Goal: Navigation & Orientation: Find specific page/section

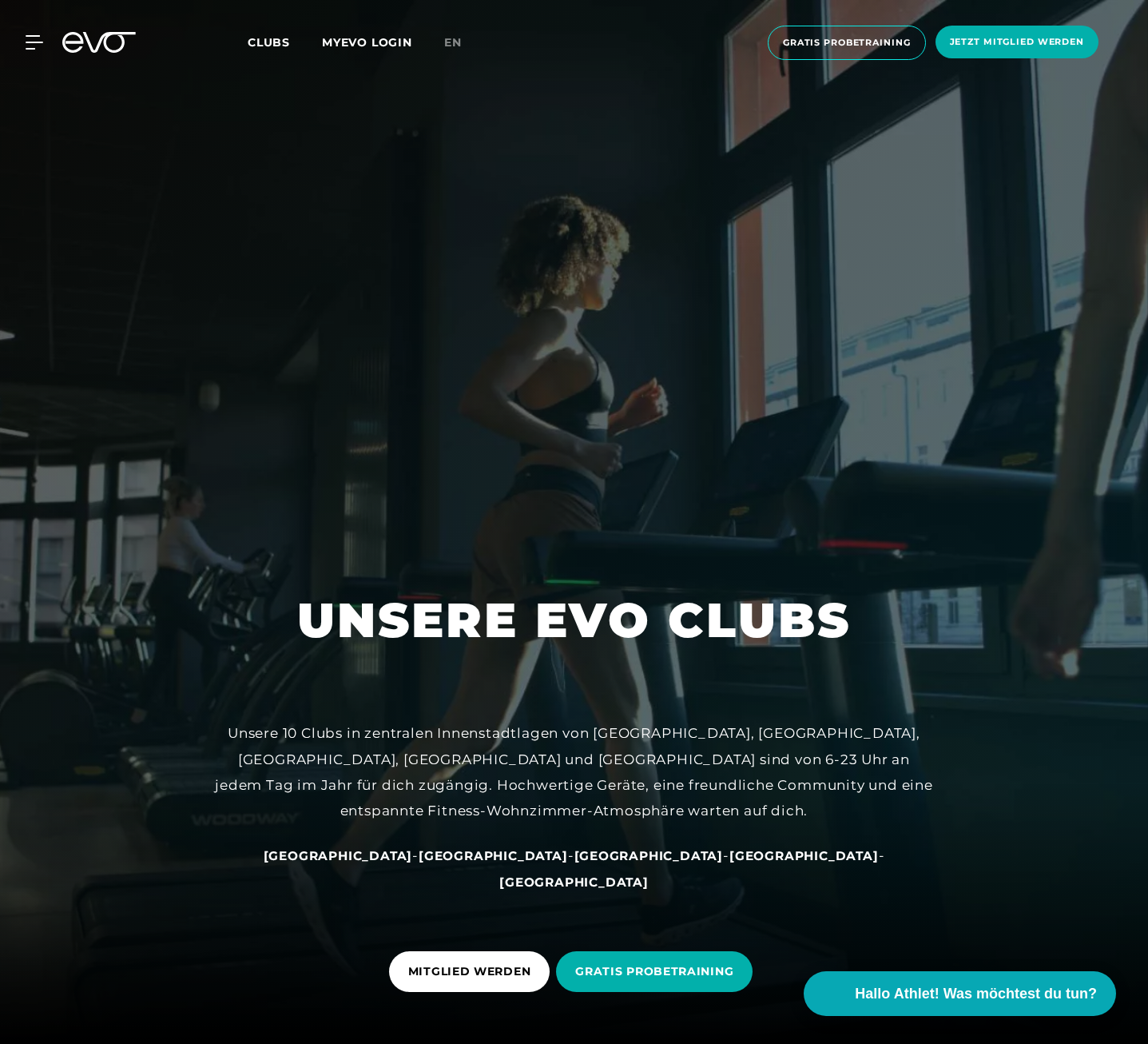
click at [269, 44] on span "Clubs" at bounding box center [269, 42] width 43 height 15
click at [280, 41] on span "Clubs" at bounding box center [269, 42] width 43 height 15
click at [18, 39] on div at bounding box center [24, 42] width 48 height 15
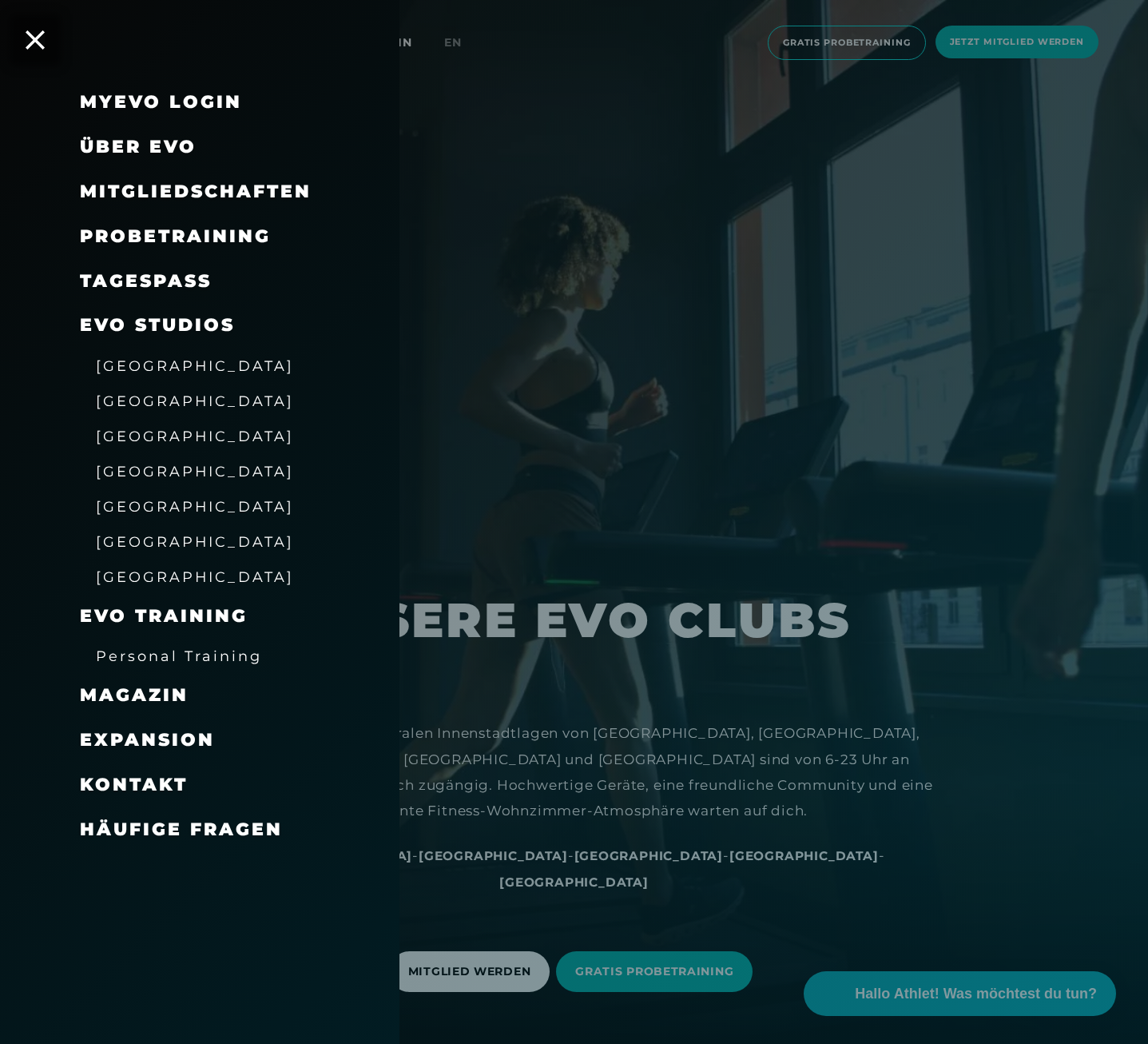
click at [133, 438] on span "[GEOGRAPHIC_DATA]" at bounding box center [195, 436] width 198 height 17
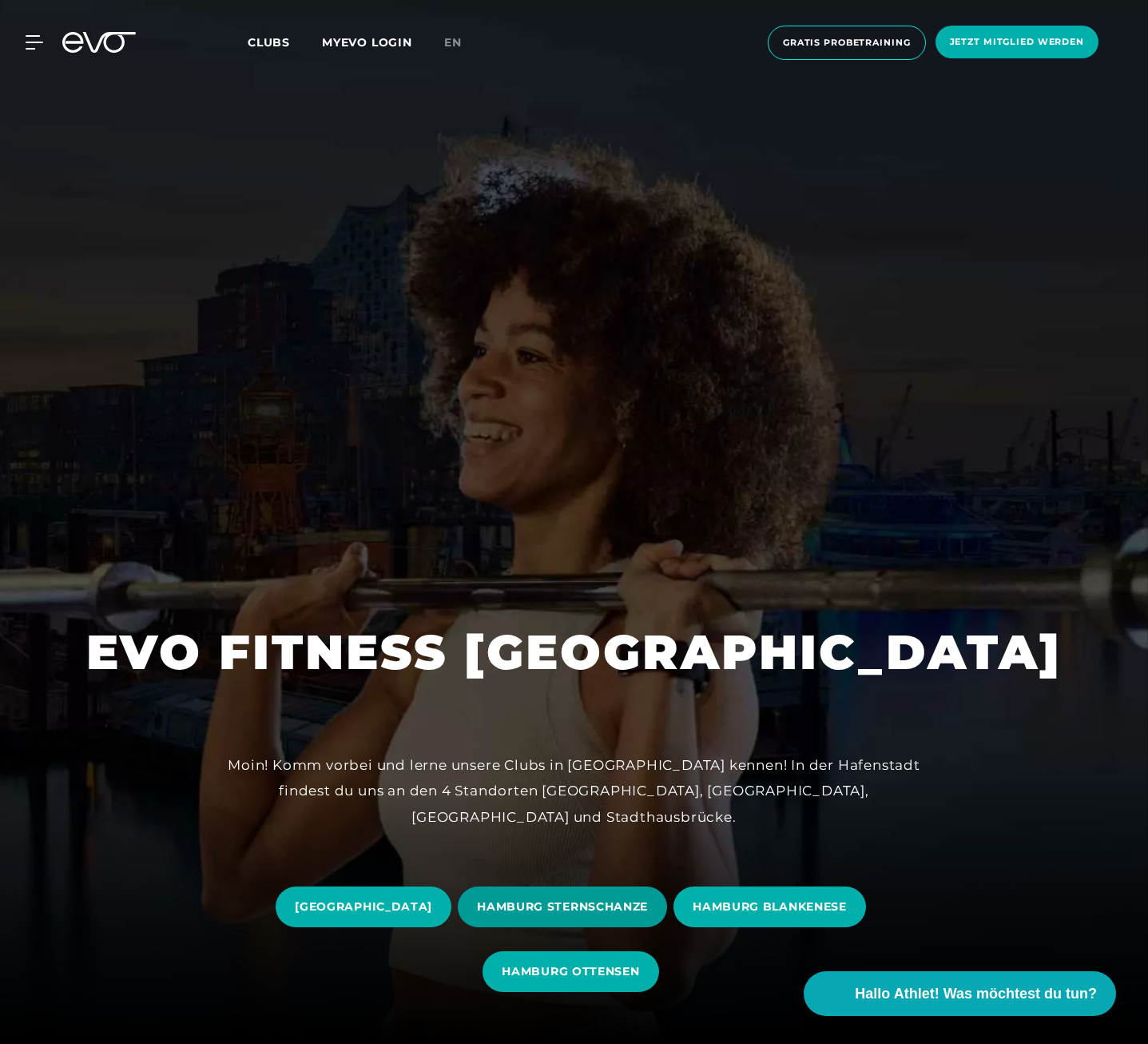
click at [597, 912] on span "HAMBURG STERNSCHANZE" at bounding box center [563, 907] width 171 height 17
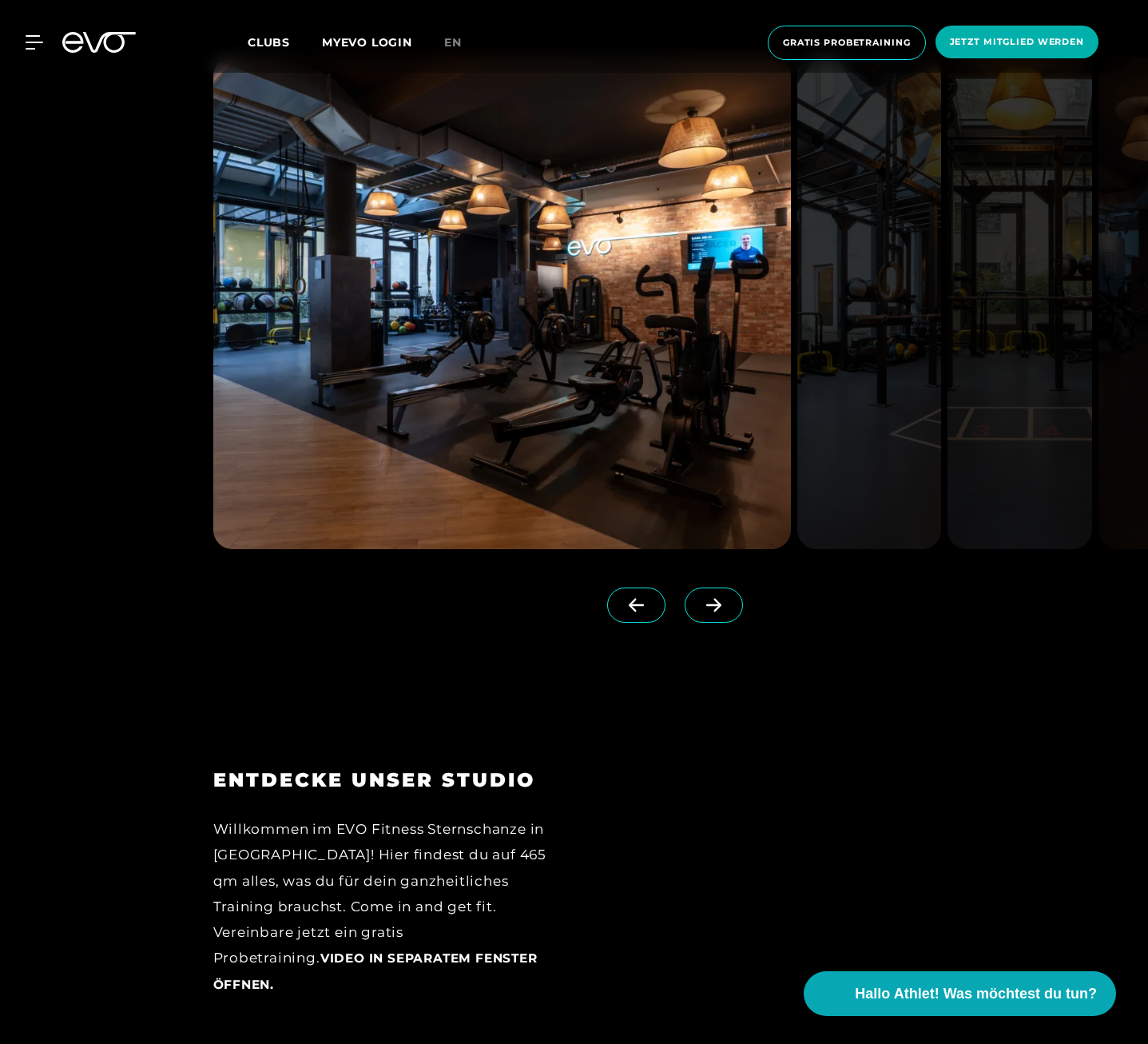
scroll to position [2158, 0]
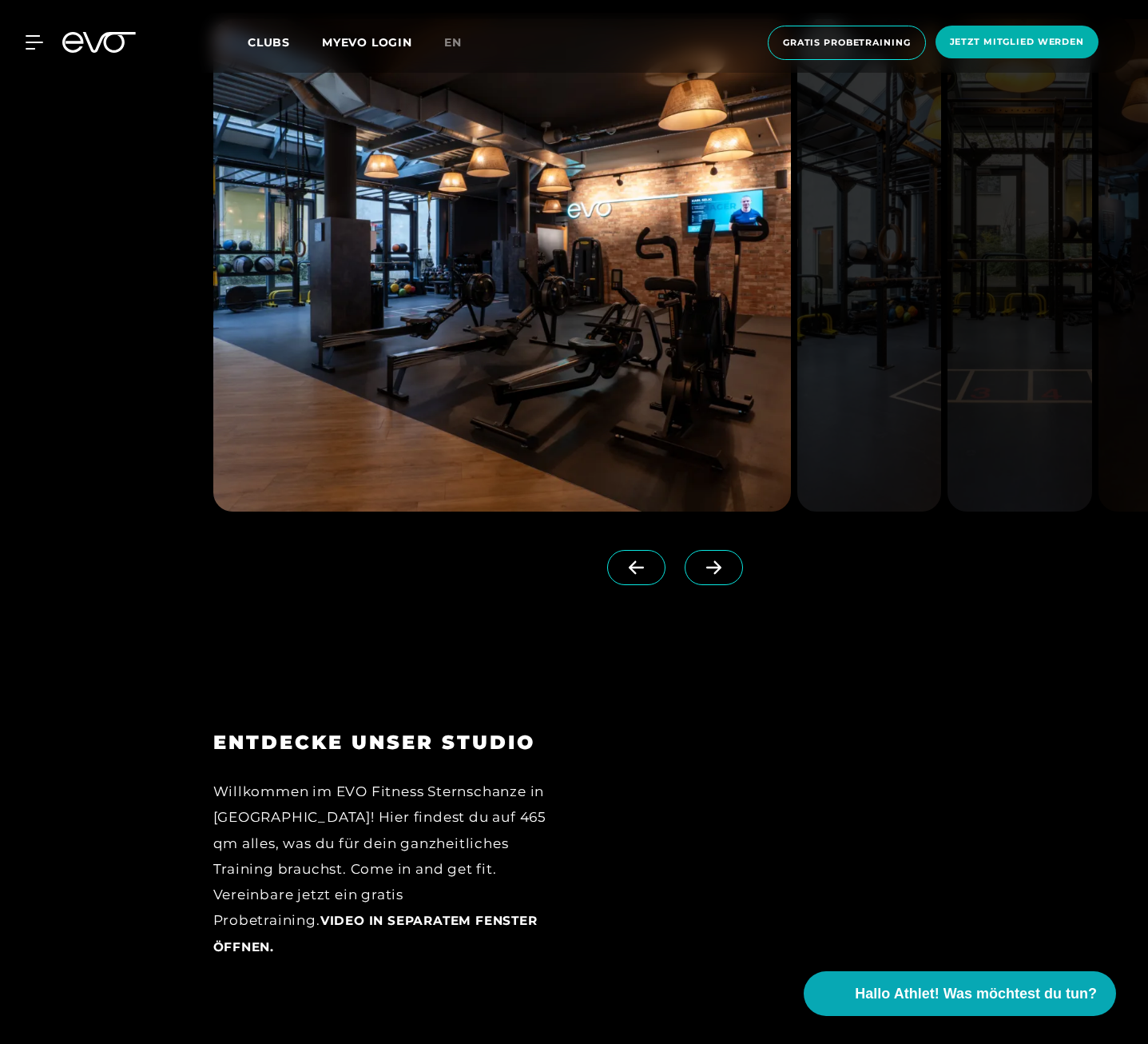
click at [698, 568] on span at bounding box center [713, 567] width 58 height 35
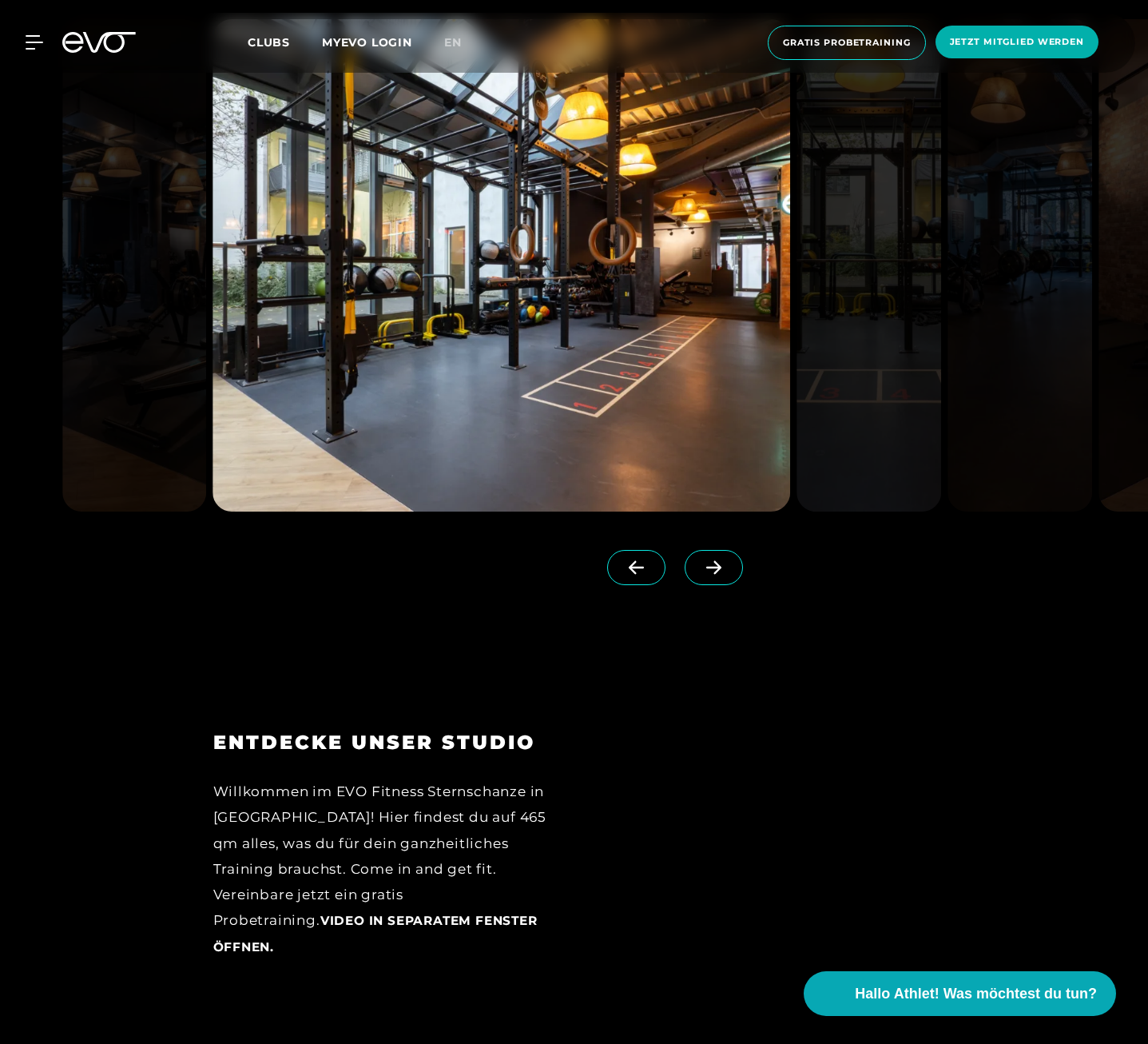
click at [698, 568] on span at bounding box center [713, 567] width 58 height 35
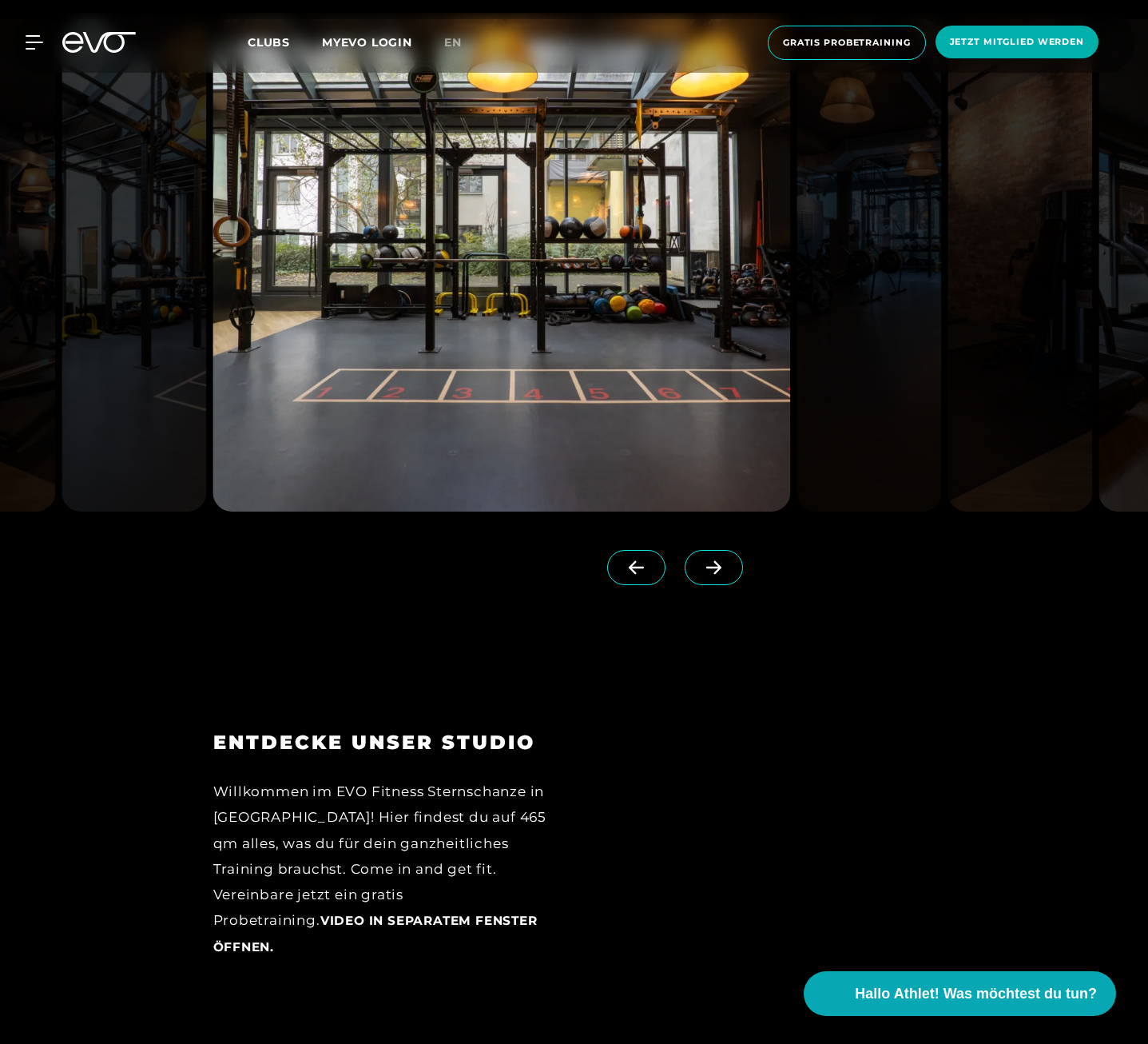
click at [698, 568] on span at bounding box center [713, 567] width 58 height 35
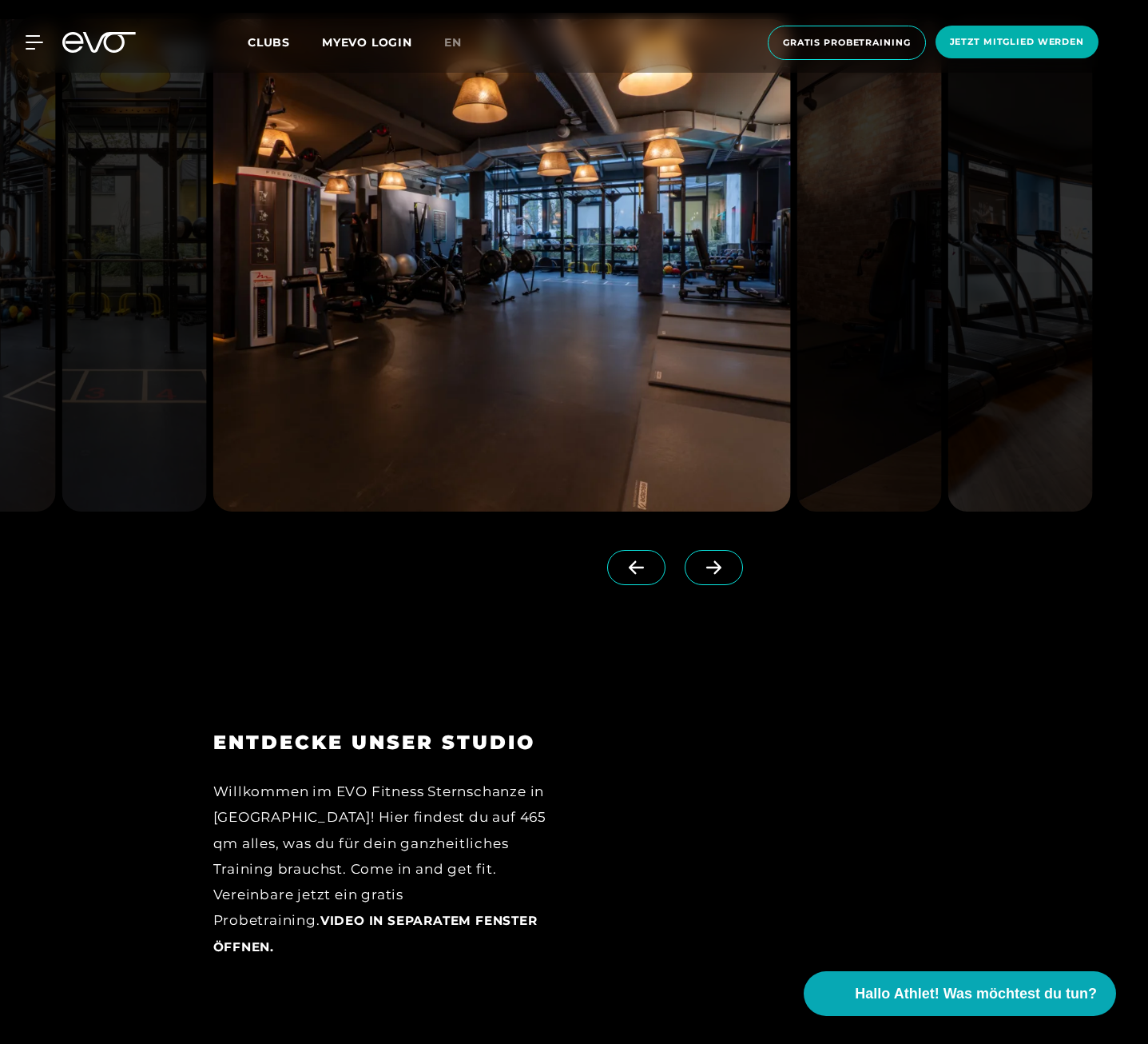
click at [698, 568] on span at bounding box center [713, 567] width 58 height 35
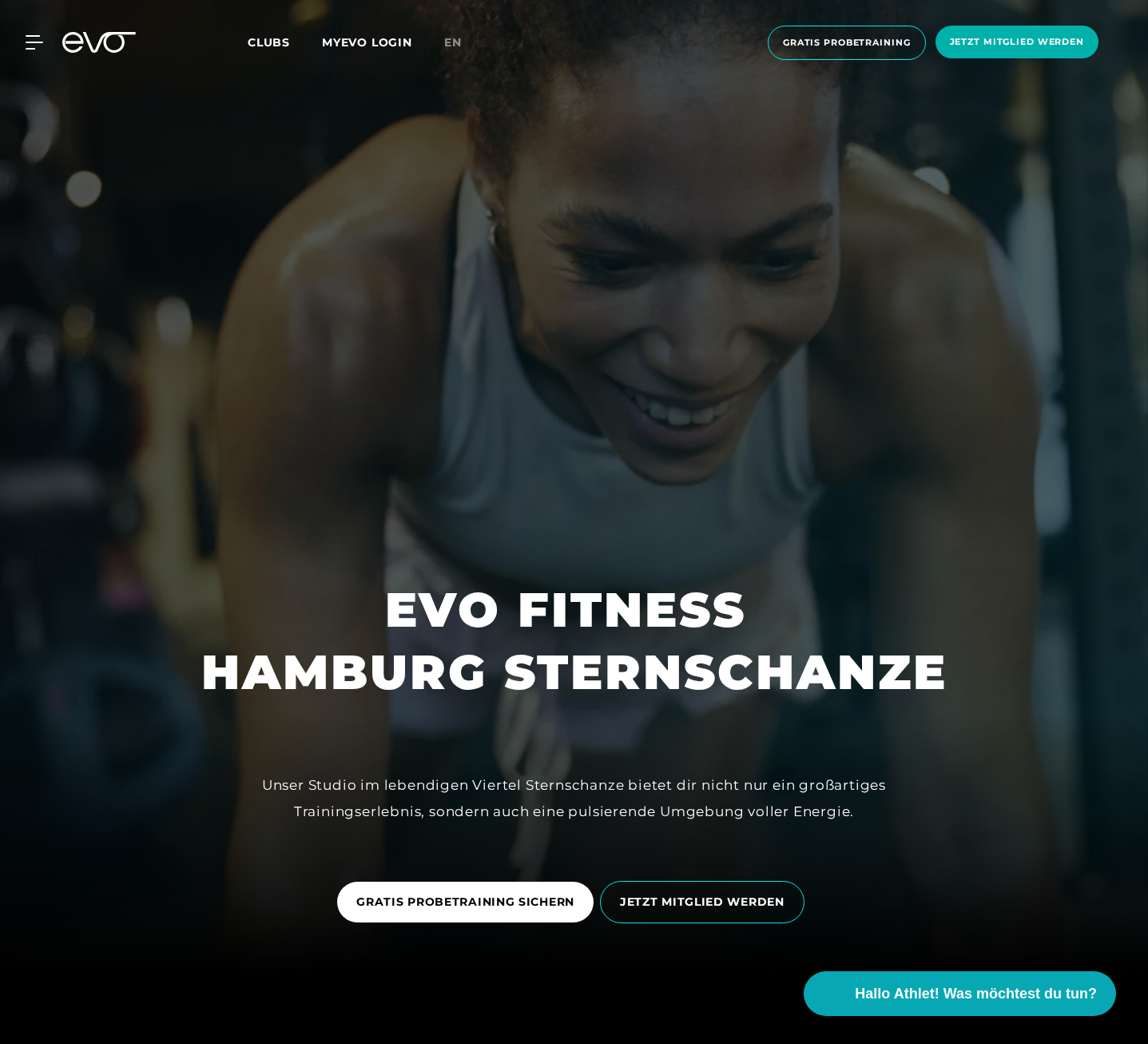
scroll to position [0, 0]
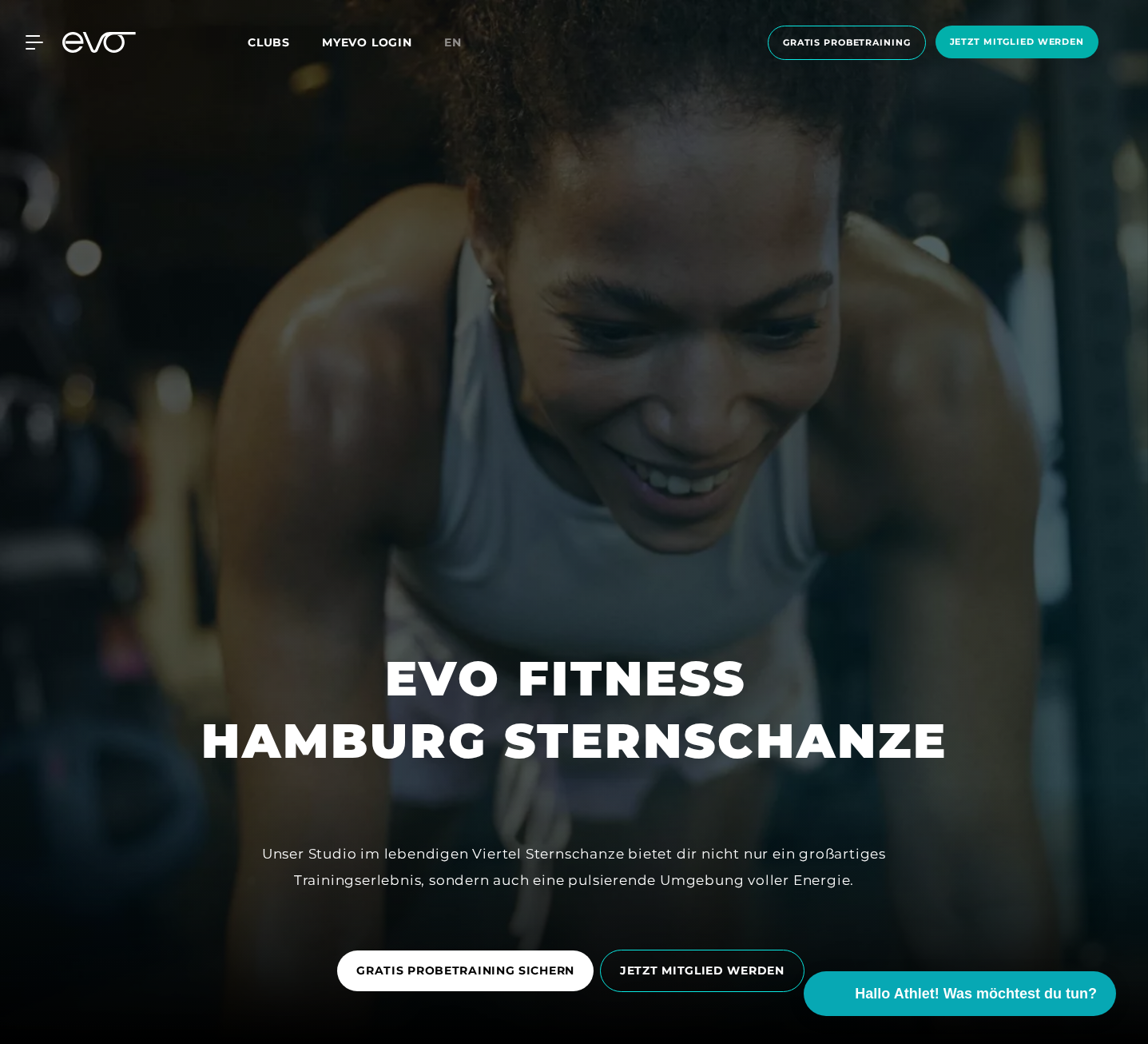
click at [33, 31] on div "MyEVO Login Über EVO Mitgliedschaften Probetraining TAGESPASS EVO Studios [GEOG…" at bounding box center [574, 43] width 1142 height 60
click at [29, 44] on icon at bounding box center [37, 42] width 23 height 15
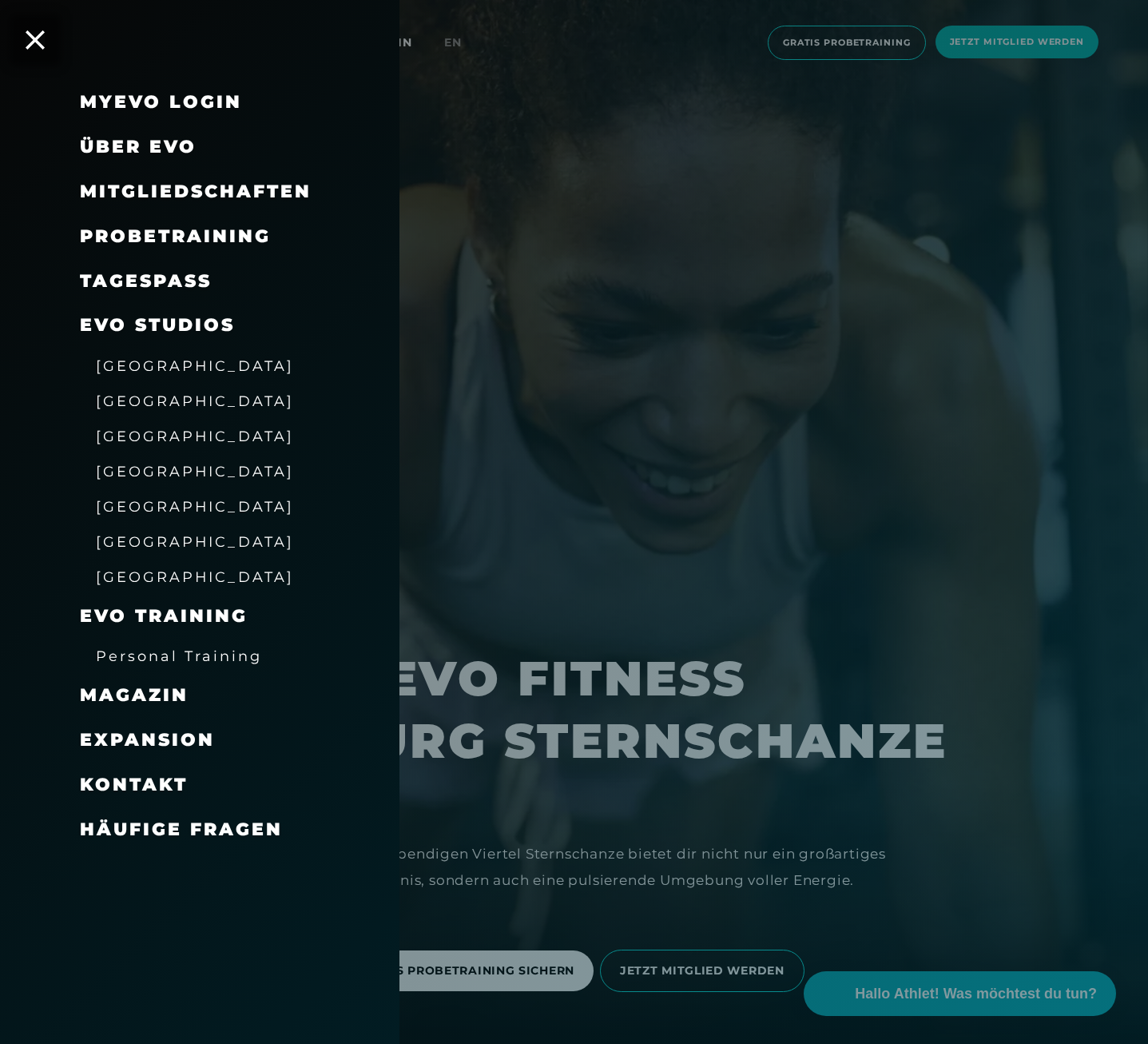
click at [143, 442] on span "[GEOGRAPHIC_DATA]" at bounding box center [195, 436] width 198 height 17
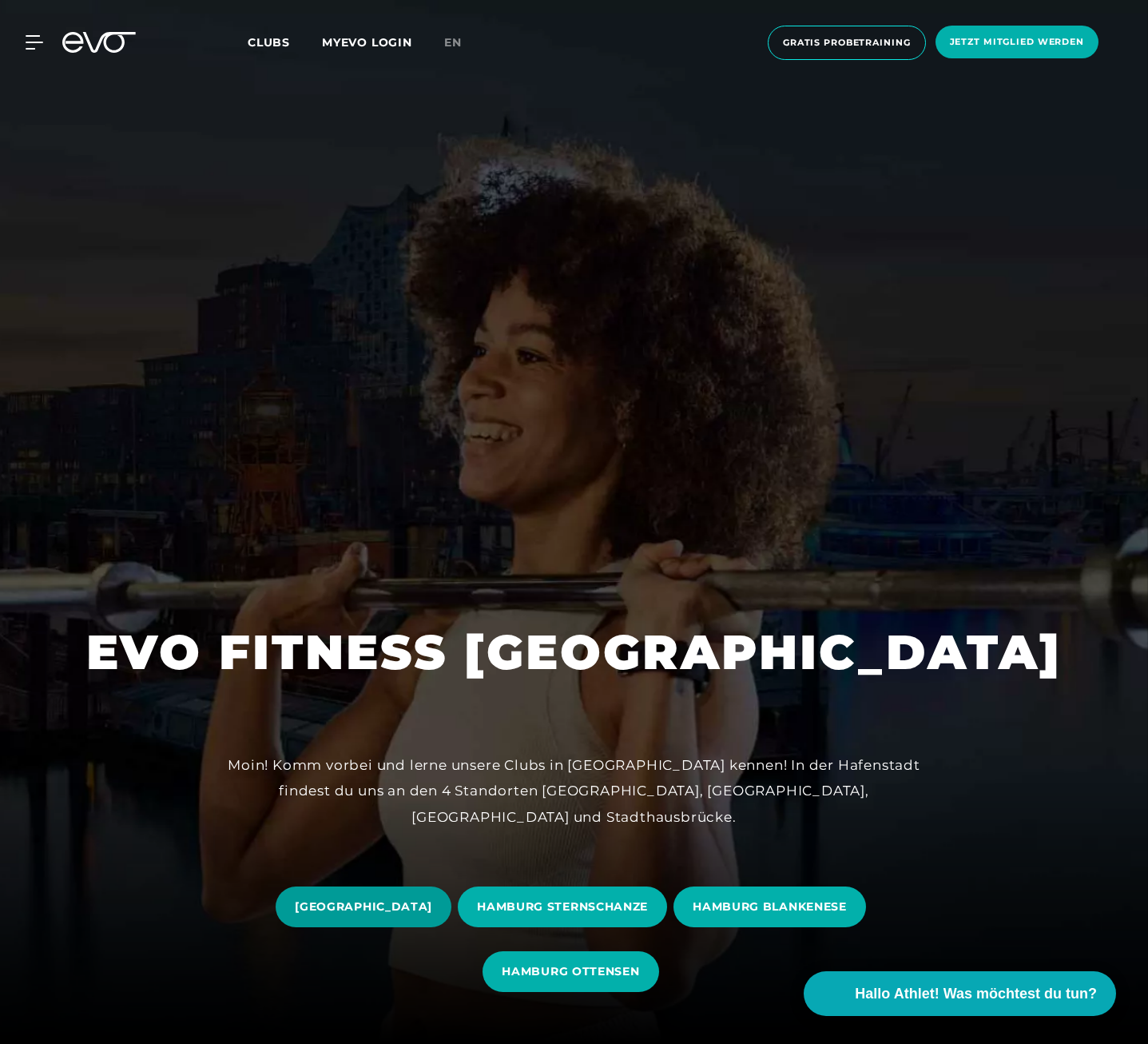
click at [333, 895] on span "[GEOGRAPHIC_DATA]" at bounding box center [364, 907] width 176 height 41
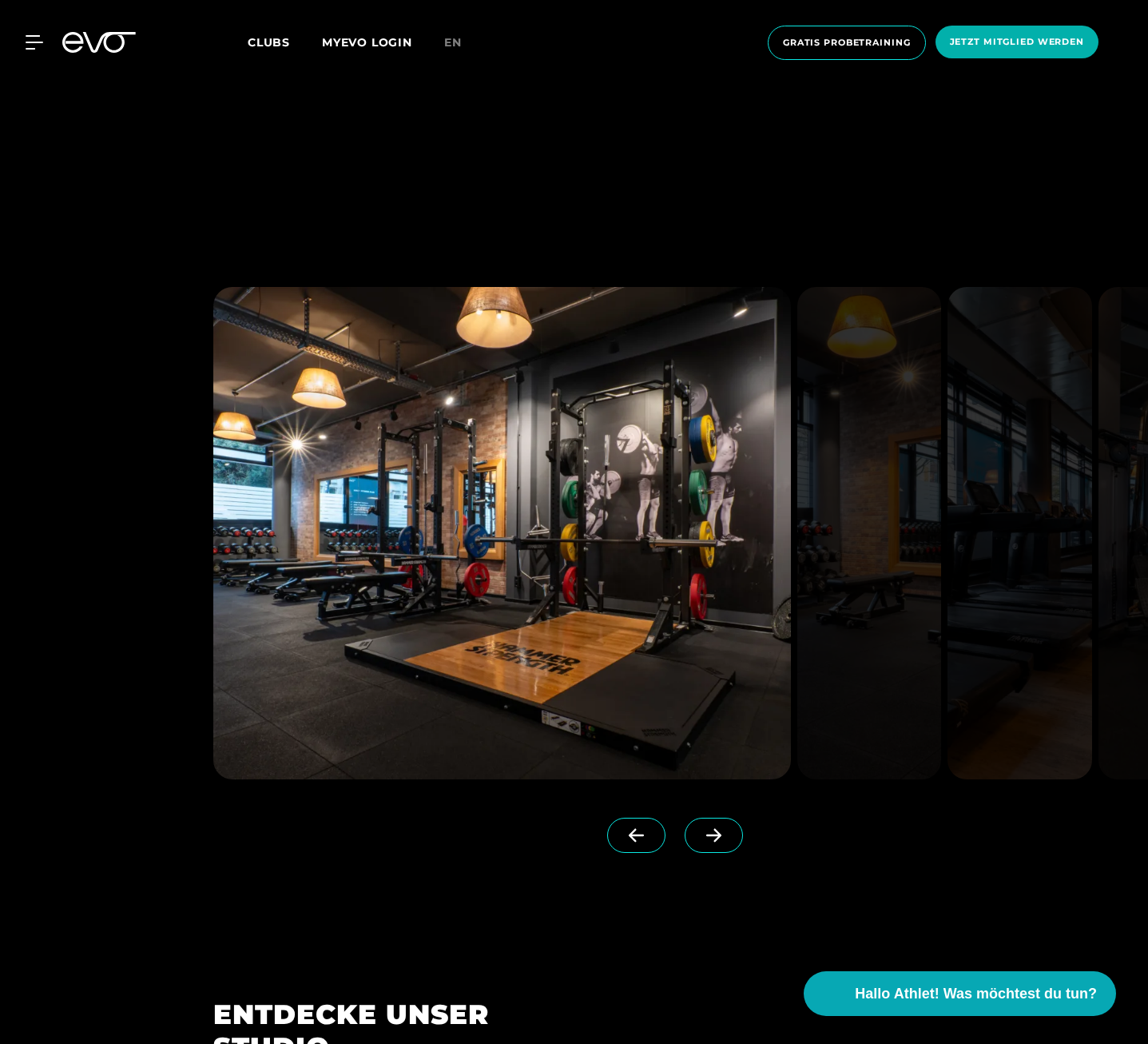
scroll to position [1918, 0]
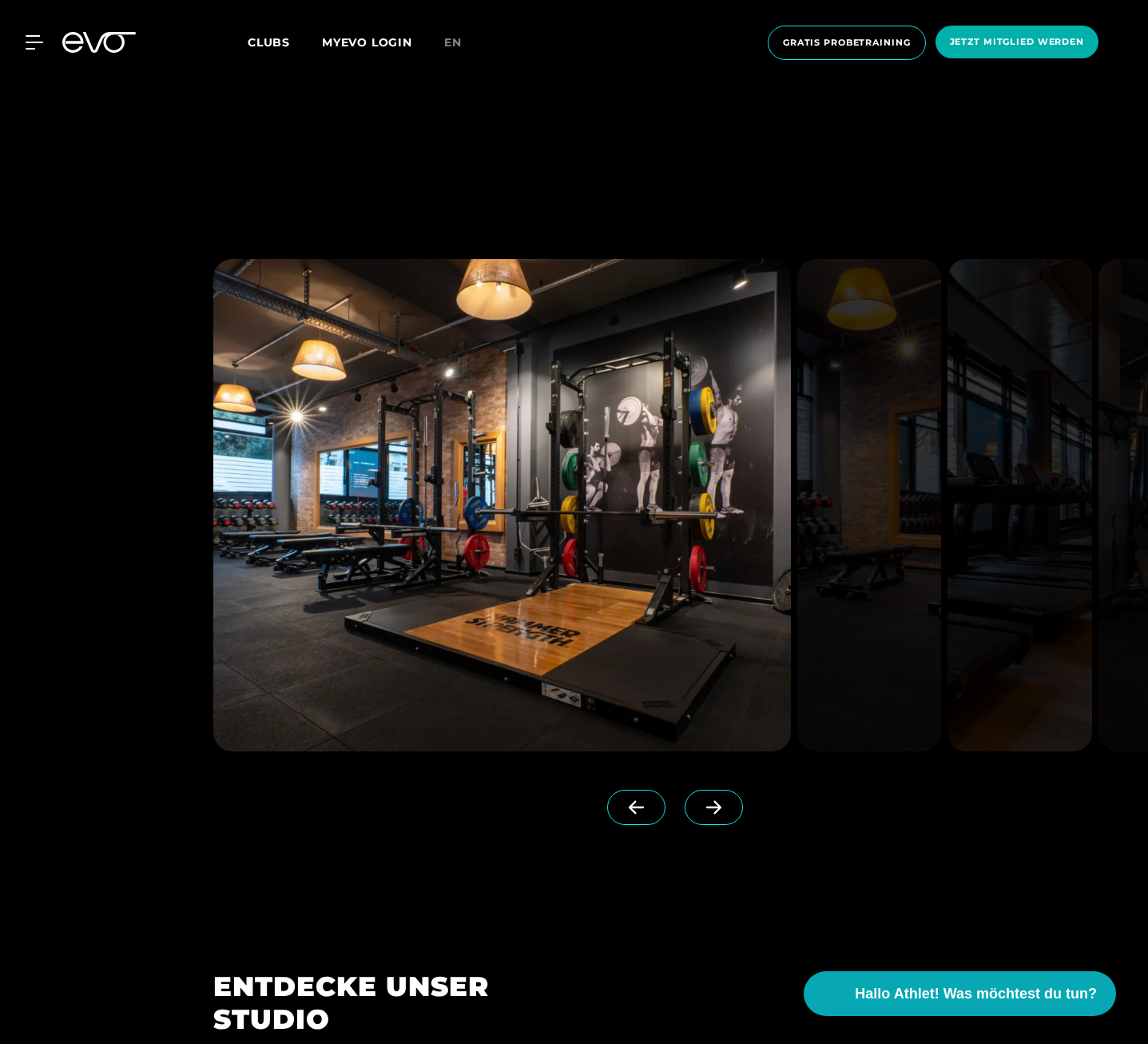
click at [700, 806] on icon at bounding box center [714, 807] width 28 height 15
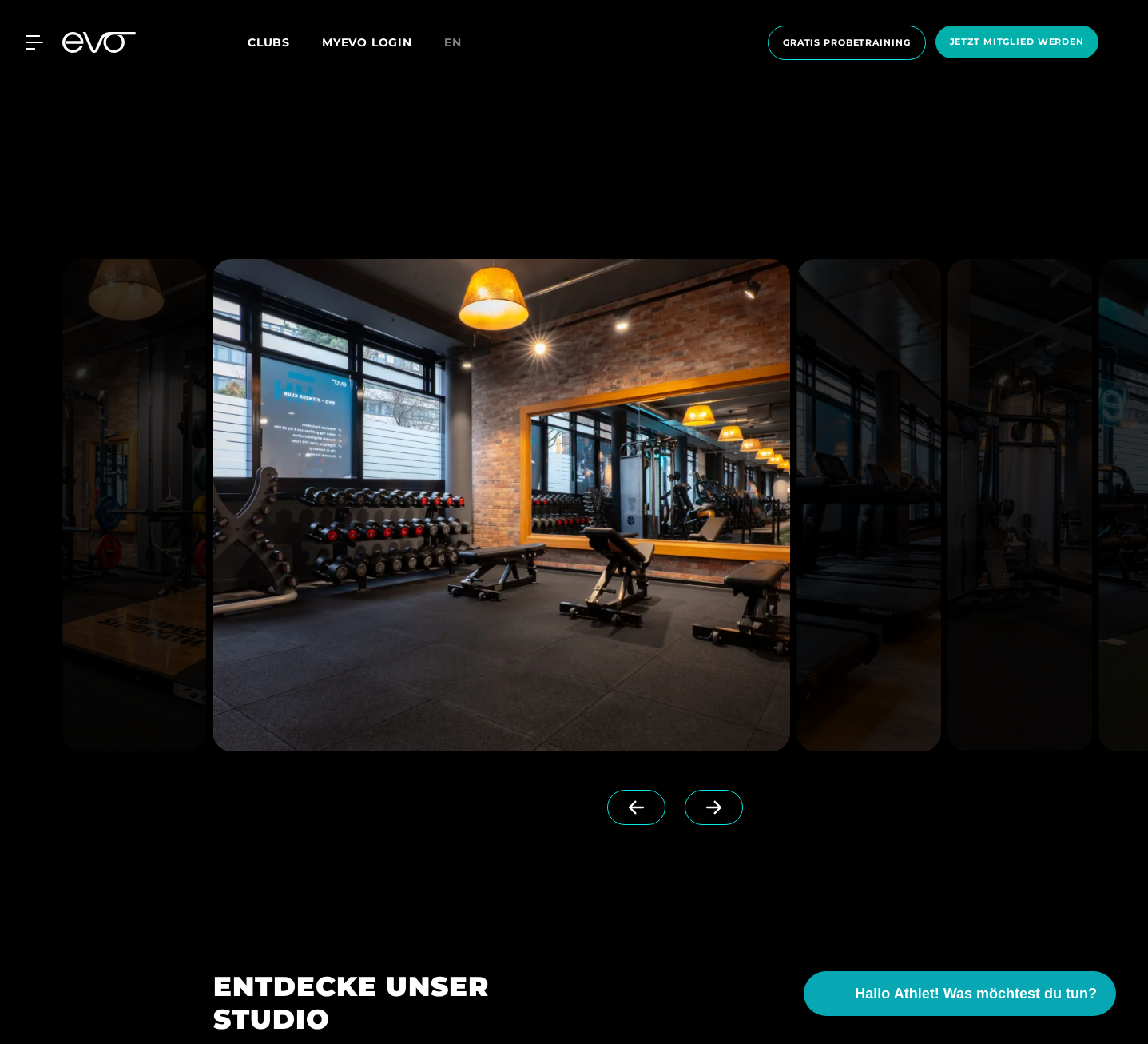
click at [700, 806] on icon at bounding box center [714, 807] width 28 height 15
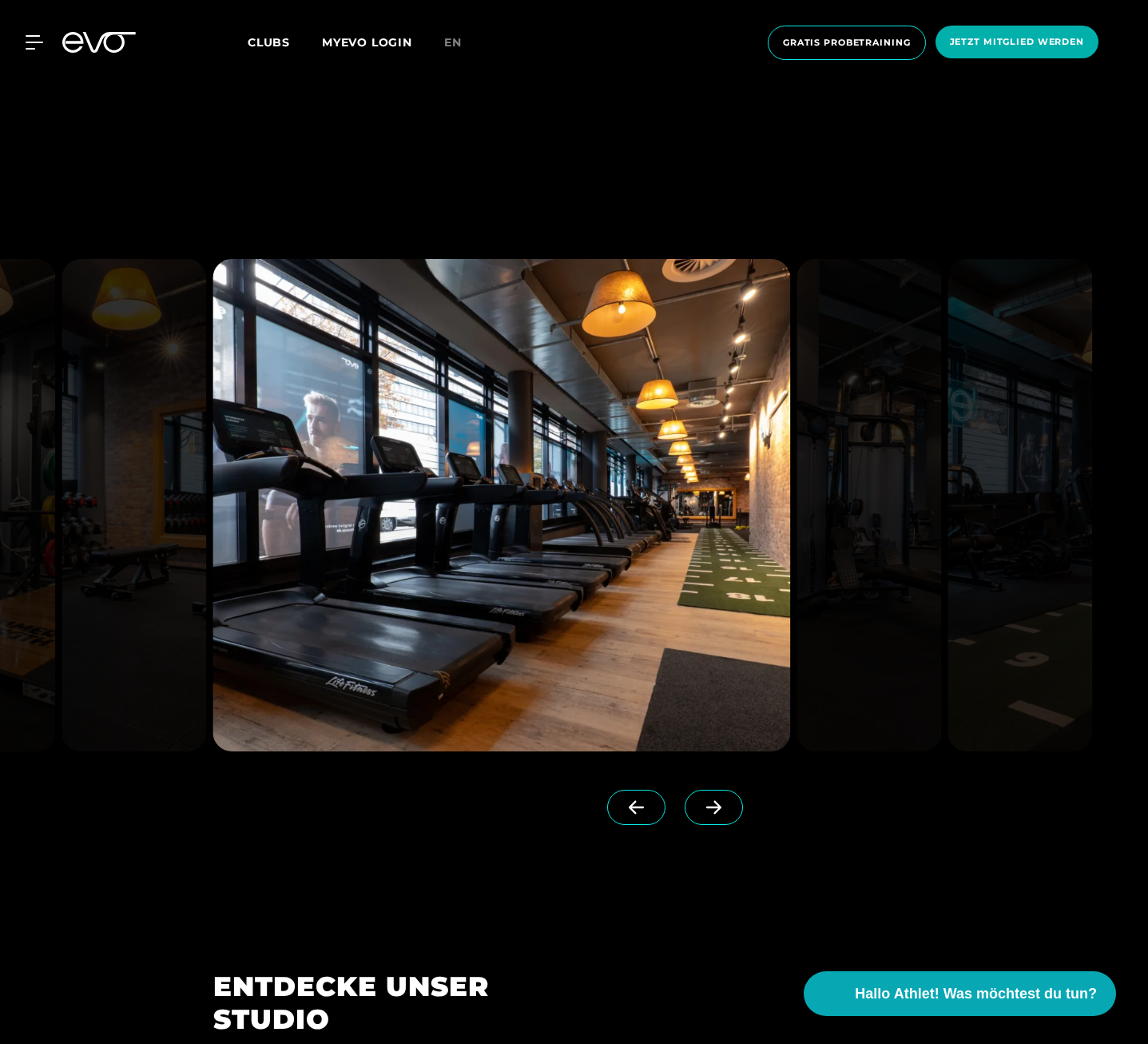
click at [700, 806] on icon at bounding box center [714, 807] width 28 height 15
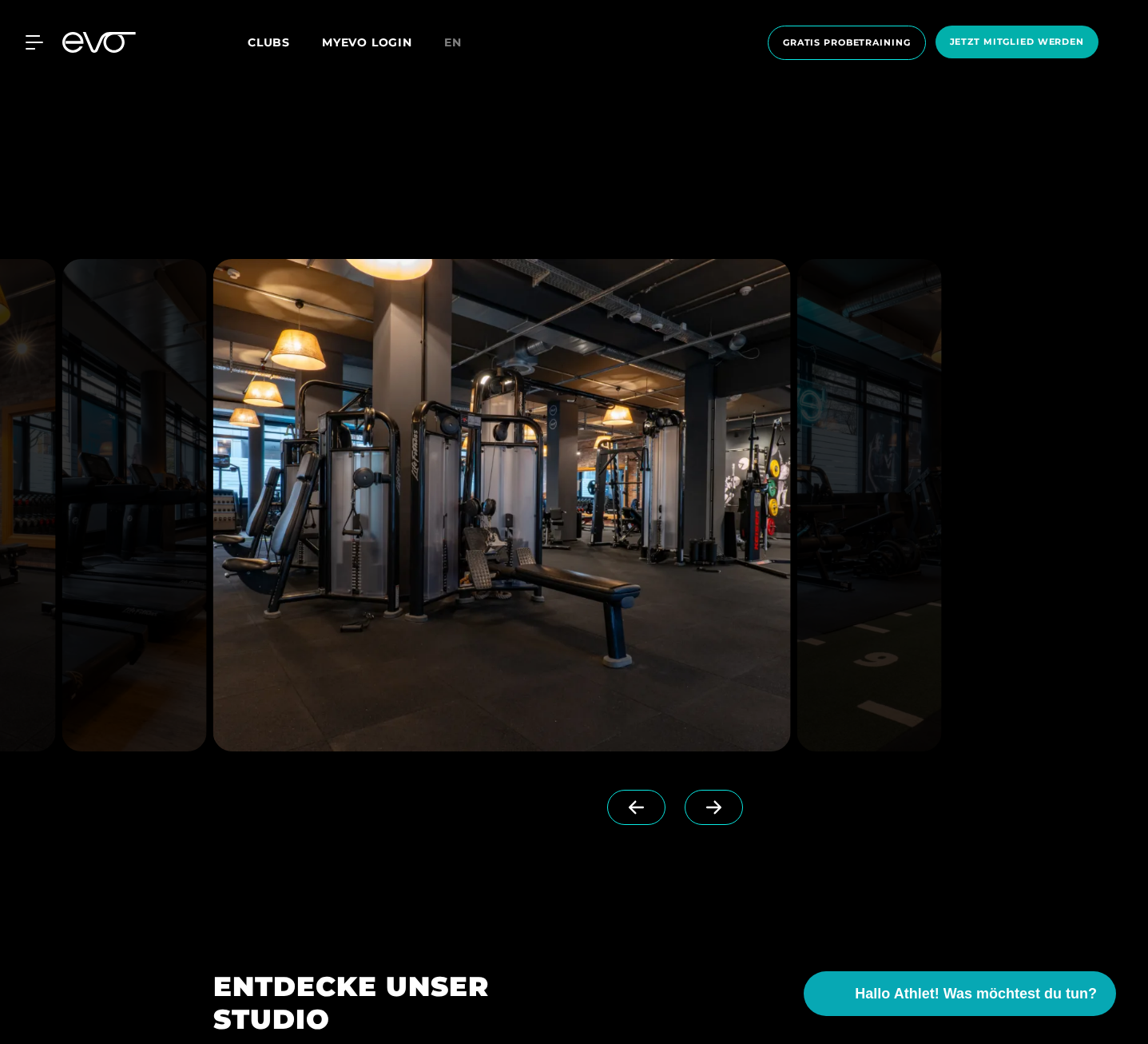
click at [700, 806] on icon at bounding box center [714, 807] width 28 height 15
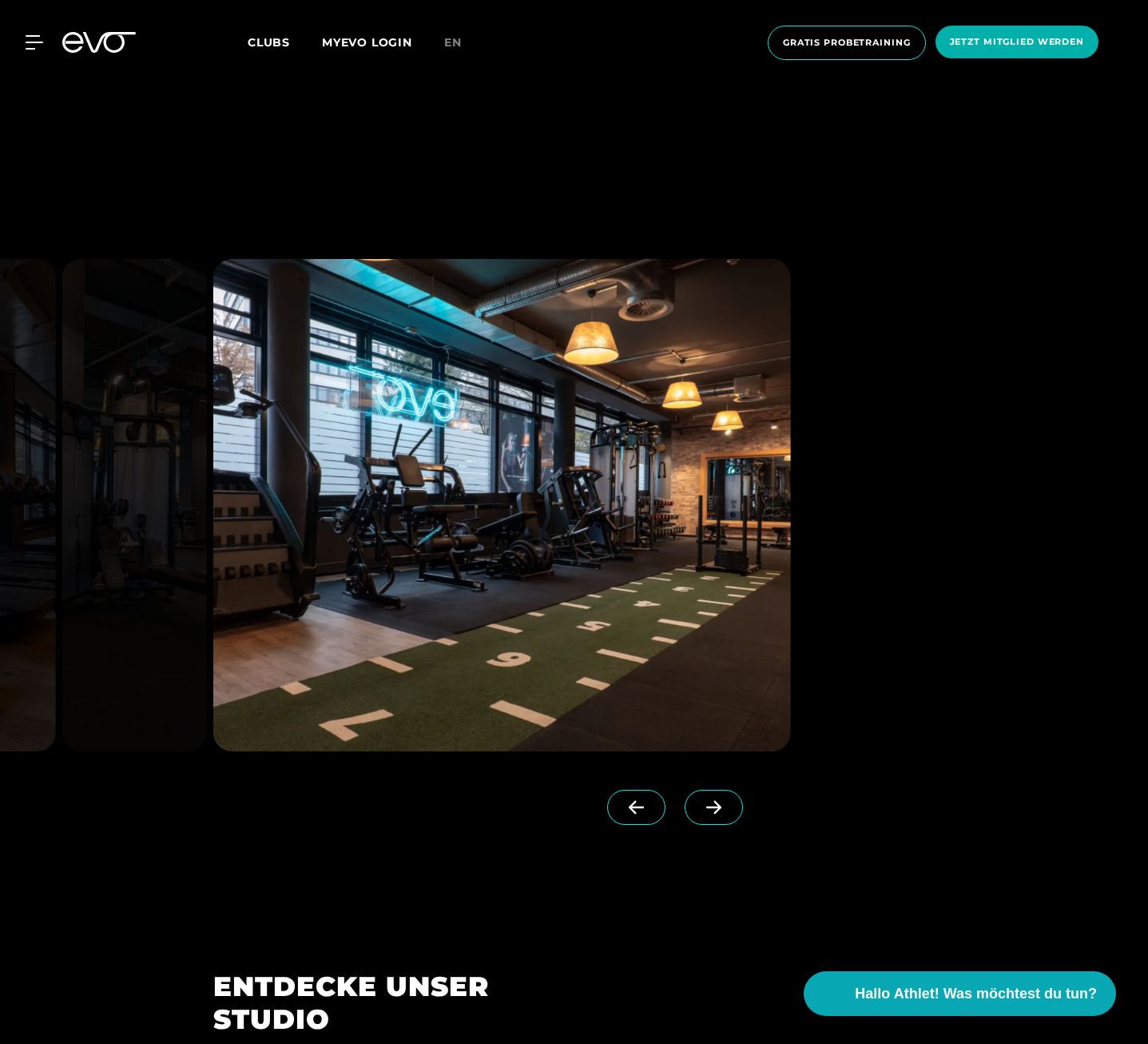
click at [700, 806] on icon at bounding box center [714, 807] width 28 height 15
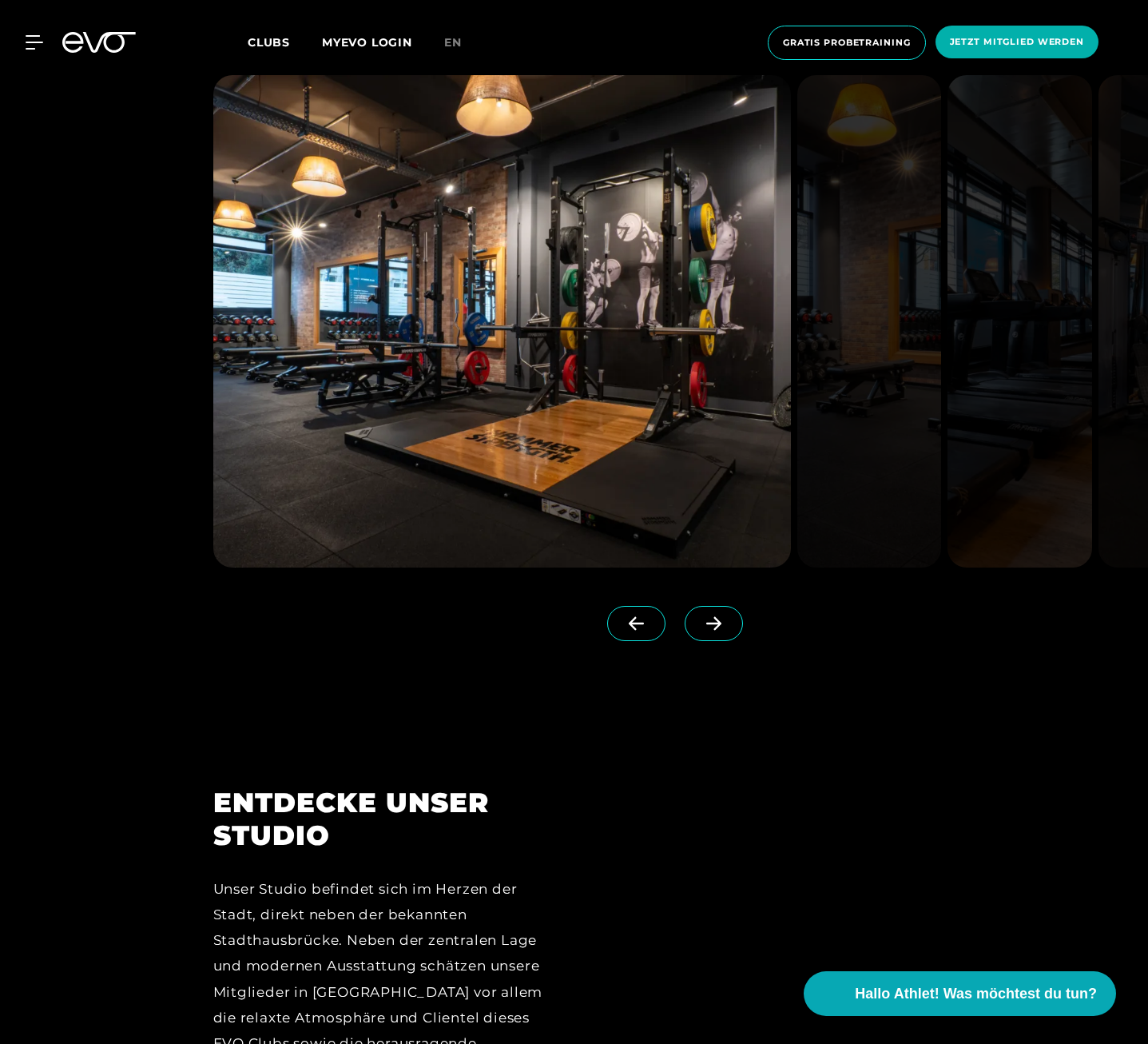
scroll to position [1998, 0]
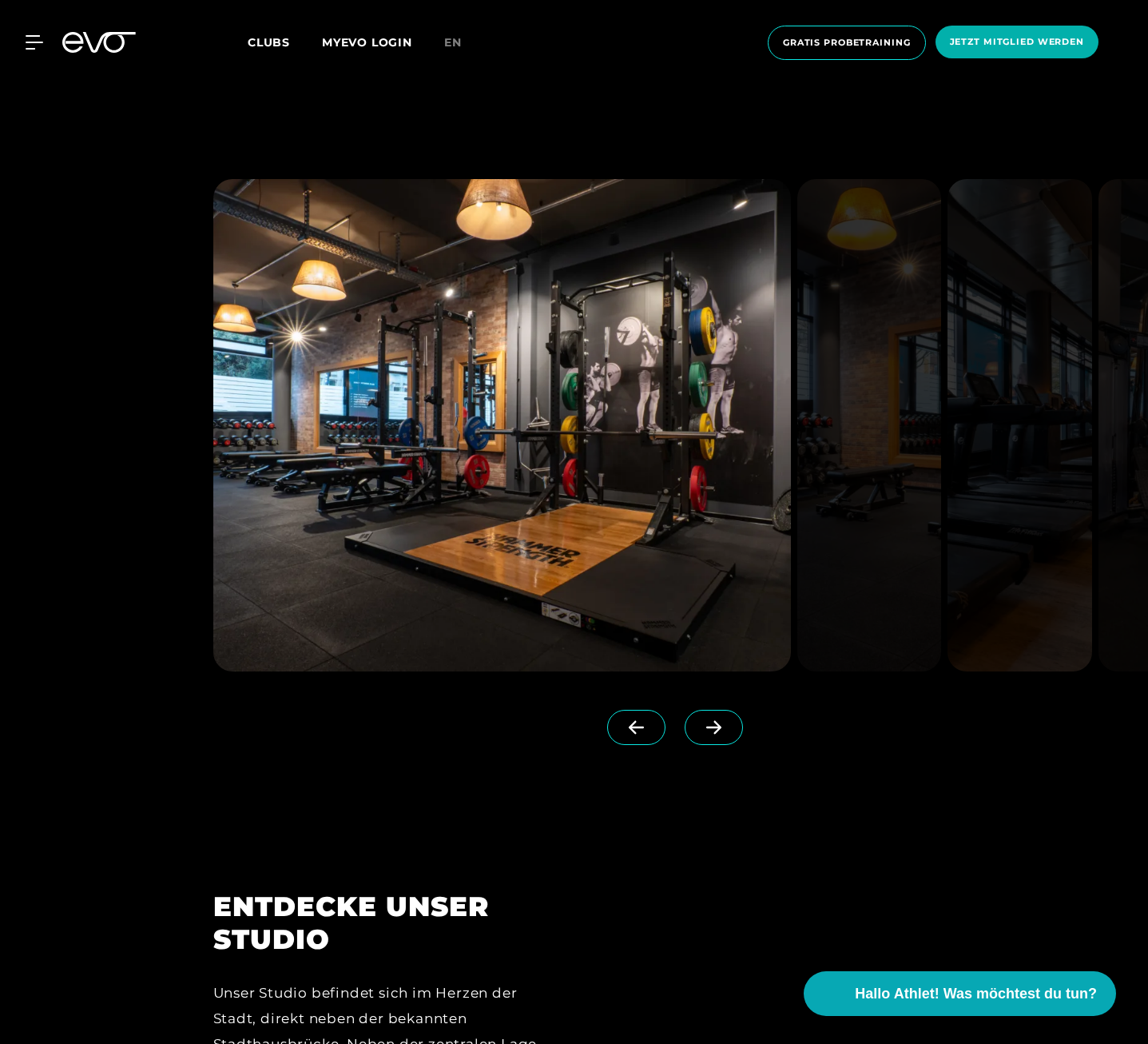
click at [607, 734] on span at bounding box center [636, 727] width 58 height 35
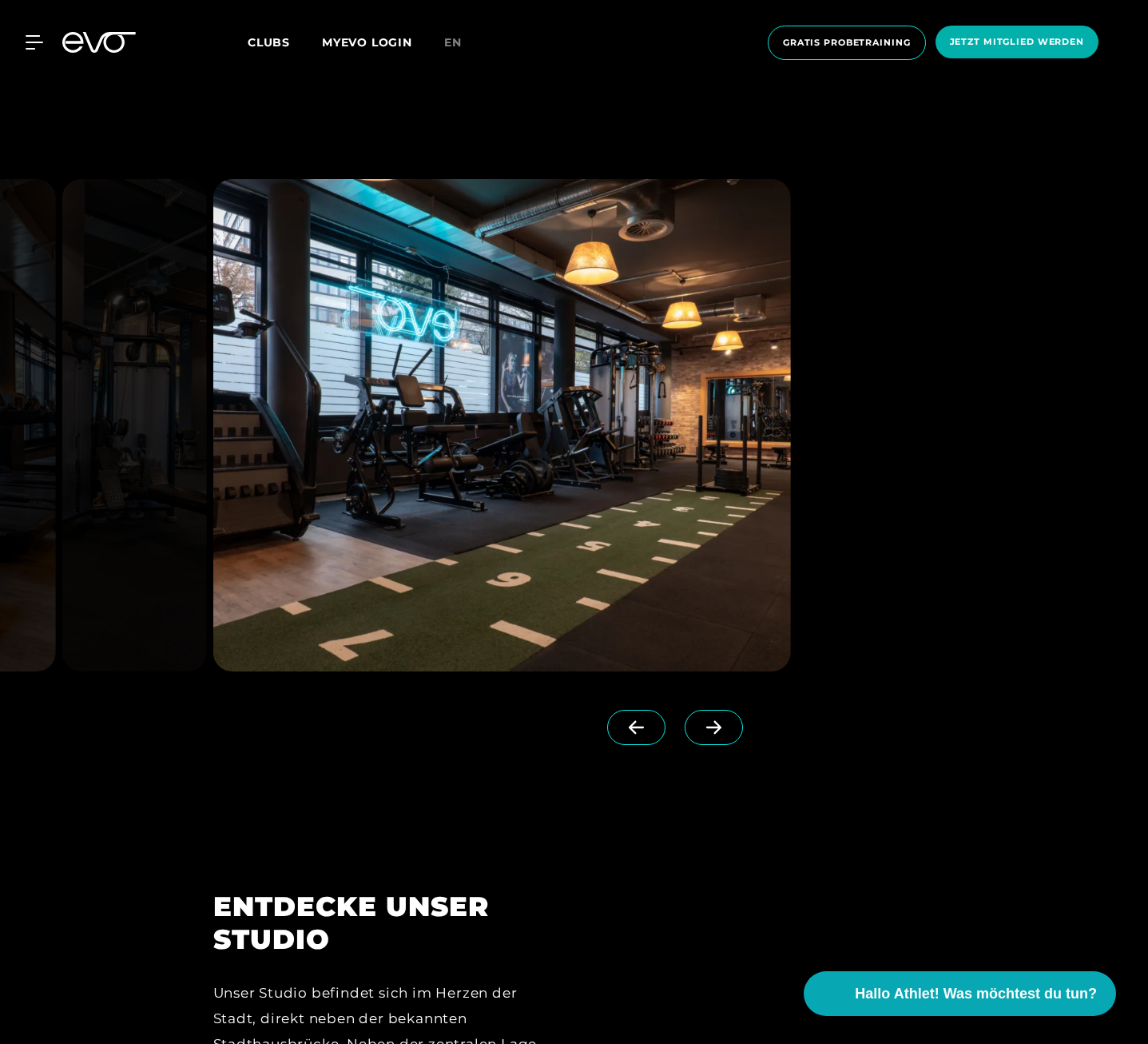
click at [607, 734] on span at bounding box center [636, 727] width 58 height 35
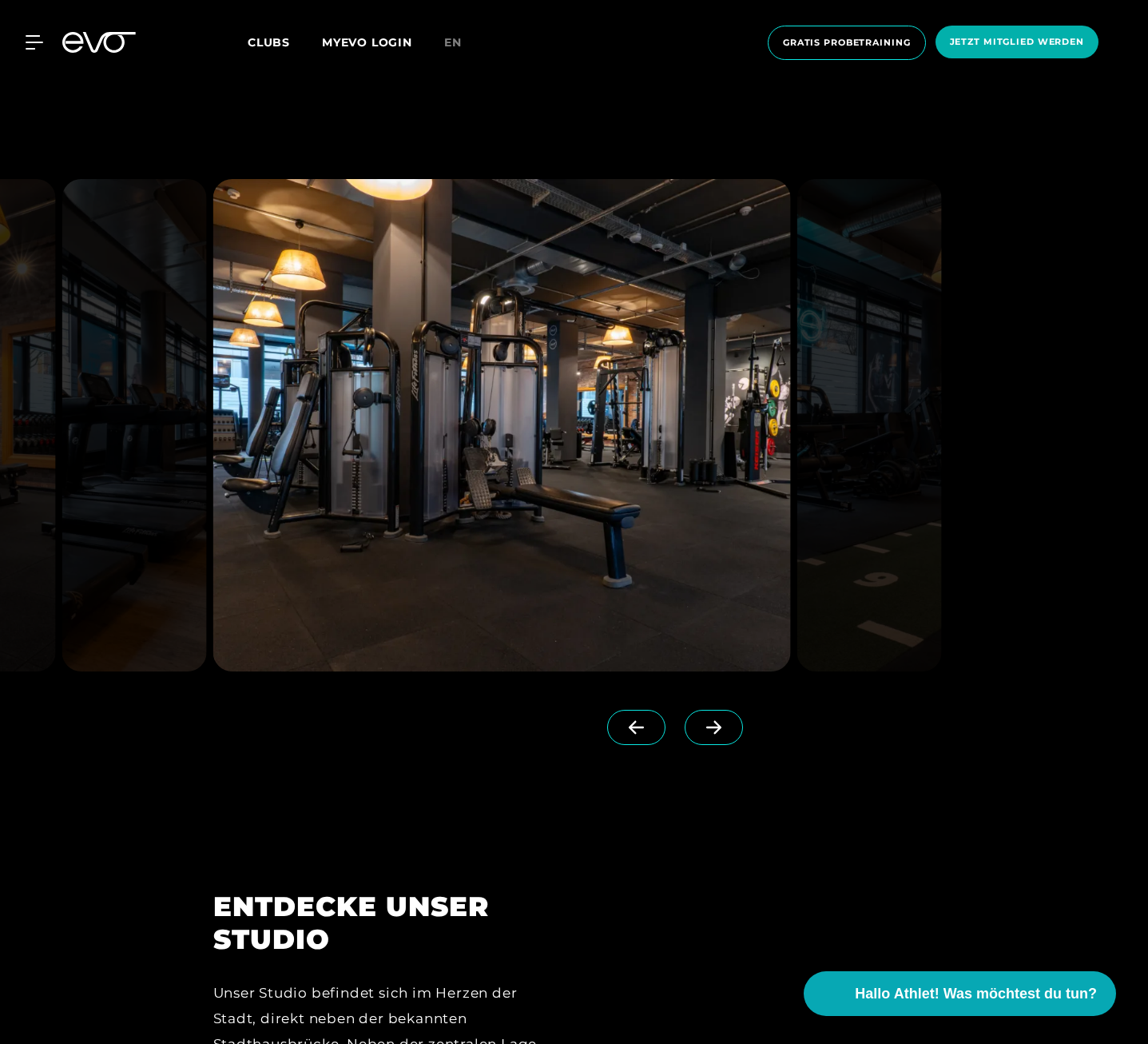
click at [607, 734] on span at bounding box center [636, 727] width 58 height 35
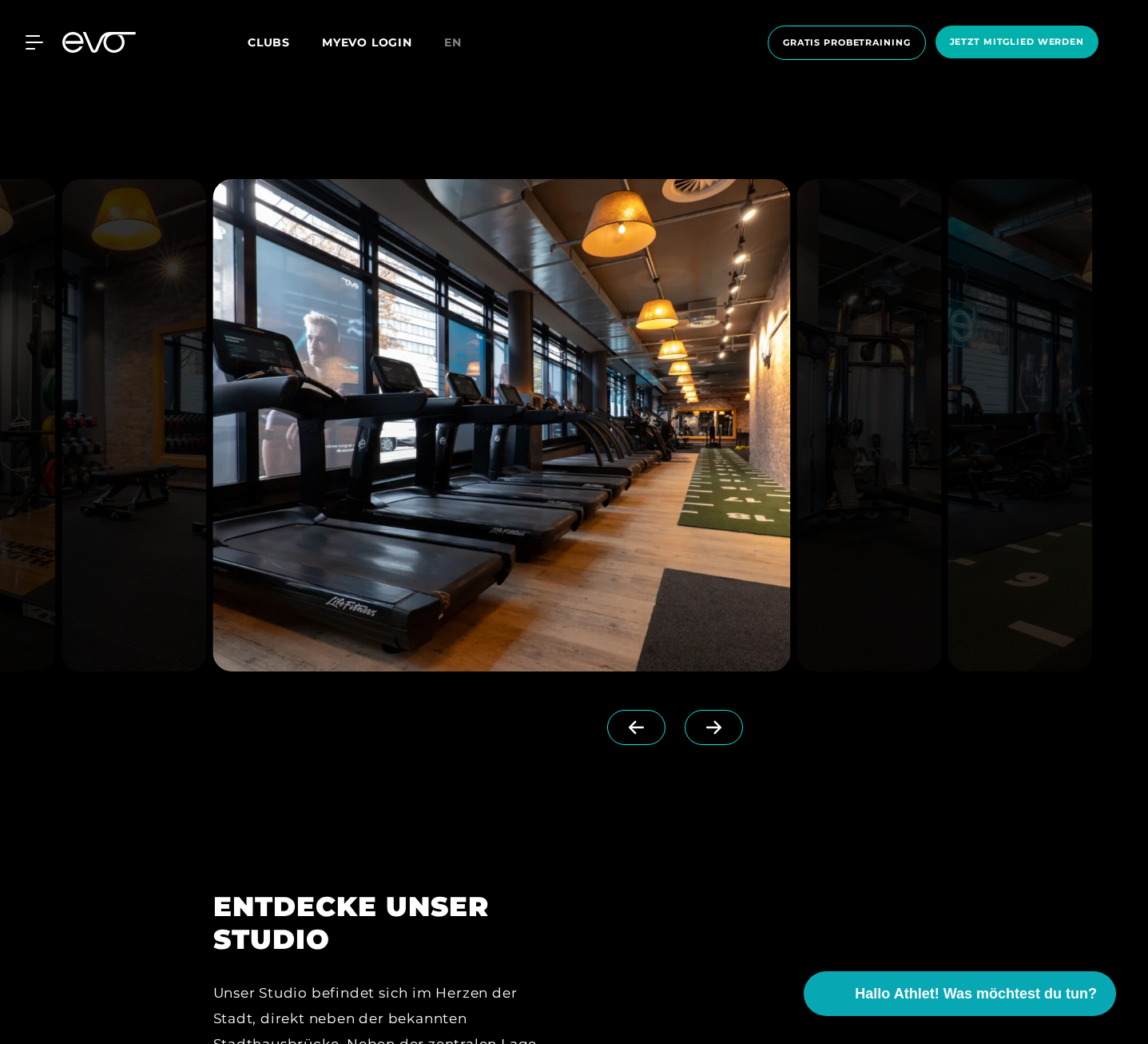
click at [607, 734] on span at bounding box center [636, 727] width 58 height 35
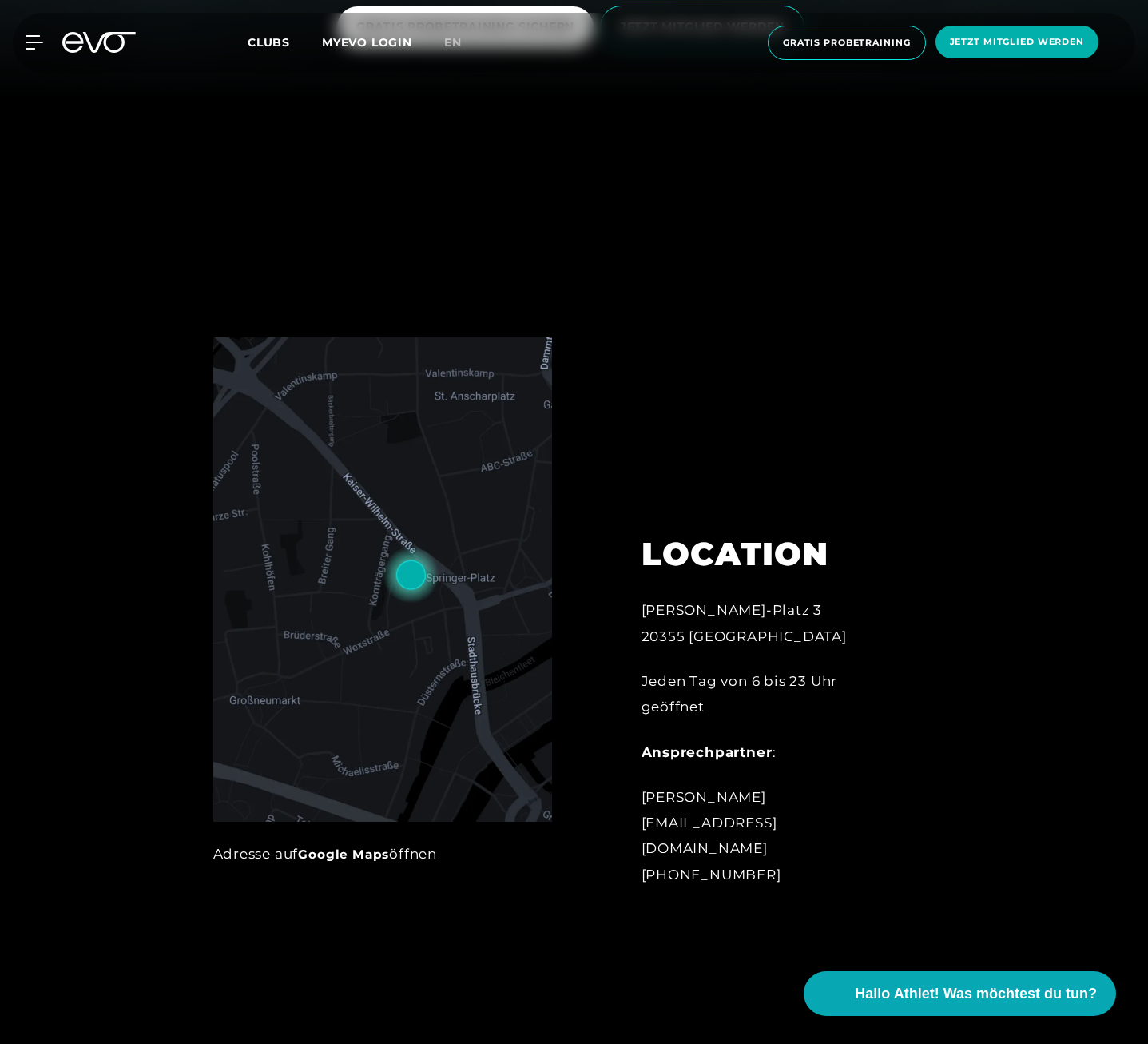
scroll to position [1040, 0]
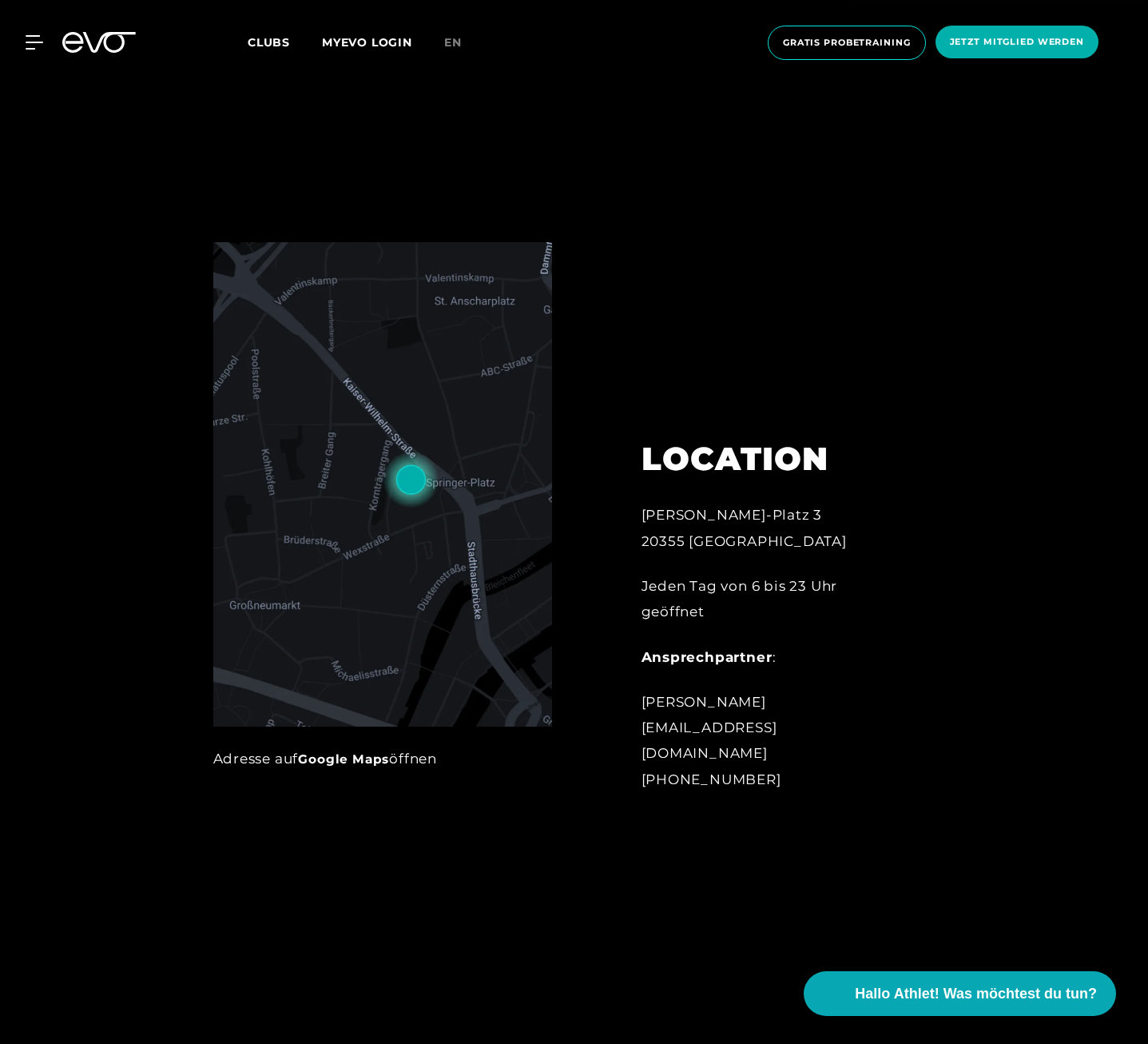
click at [368, 760] on link "Google Maps" at bounding box center [344, 759] width 91 height 15
